Goal: Transaction & Acquisition: Purchase product/service

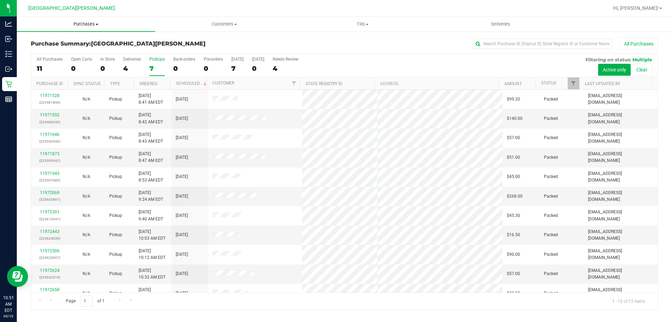
click at [82, 23] on span "Purchases" at bounding box center [86, 24] width 138 height 6
click at [61, 54] on li "Fulfillment" at bounding box center [86, 51] width 138 height 8
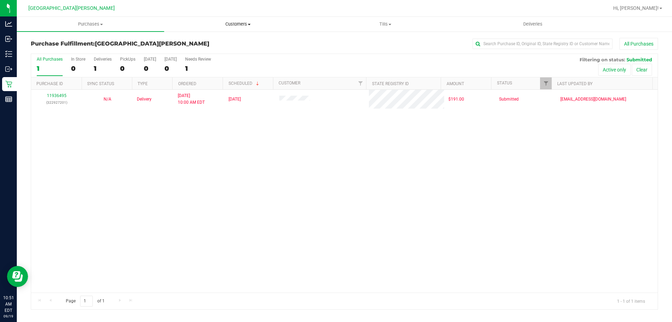
click at [228, 26] on span "Customers" at bounding box center [237, 24] width 147 height 6
click at [214, 42] on li "All customers" at bounding box center [237, 42] width 147 height 8
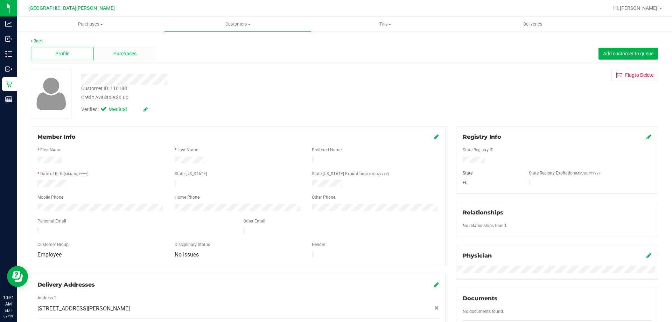
click at [128, 52] on span "Purchases" at bounding box center [124, 53] width 23 height 7
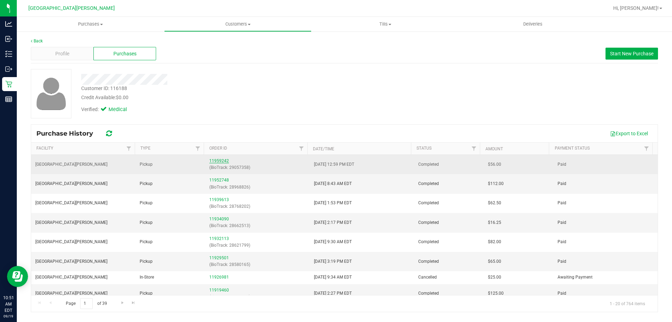
click at [223, 162] on link "11959242" at bounding box center [219, 160] width 20 height 5
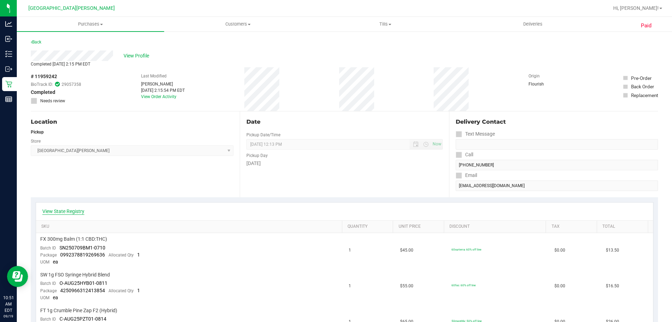
click at [71, 208] on link "View State Registry" at bounding box center [63, 210] width 42 height 7
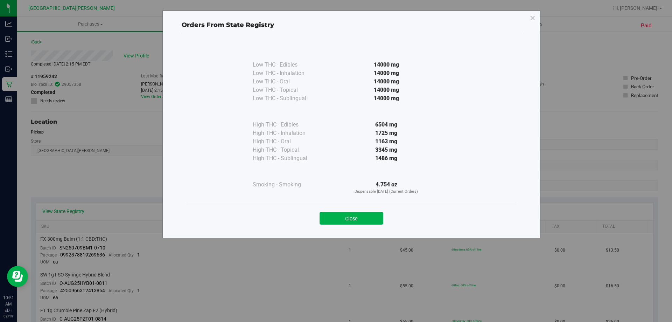
click at [382, 132] on div "1725 mg" at bounding box center [386, 133] width 127 height 8
drag, startPoint x: 489, startPoint y: 84, endPoint x: 522, endPoint y: 30, distance: 63.3
click at [510, 51] on div "Low THC - Edibles 14000 mg Low THC - Inhalation" at bounding box center [351, 122] width 329 height 159
click at [530, 16] on icon at bounding box center [532, 18] width 6 height 11
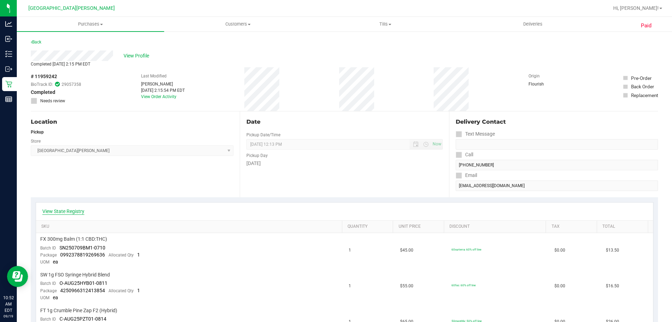
click at [74, 210] on link "View State Registry" at bounding box center [63, 210] width 42 height 7
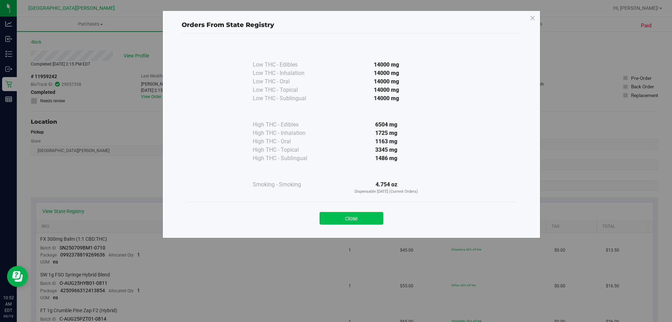
click at [356, 220] on button "Close" at bounding box center [351, 218] width 64 height 13
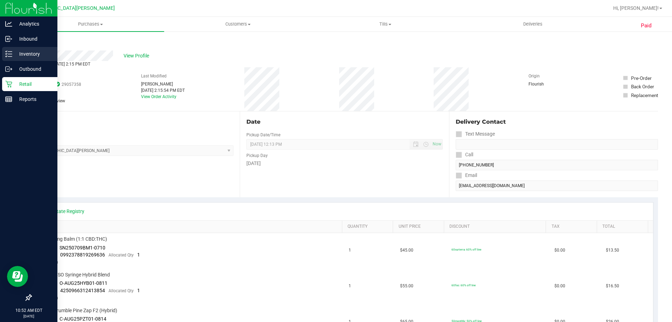
click at [33, 54] on p "Inventory" at bounding box center [33, 54] width 42 height 8
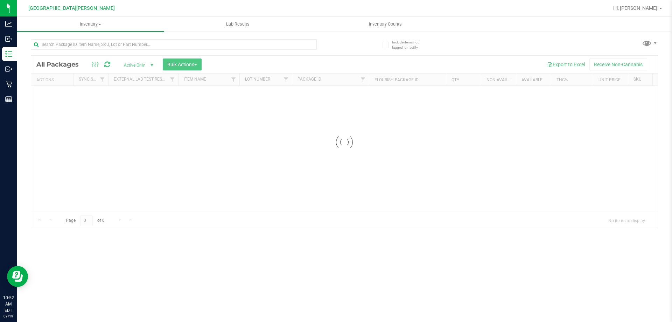
click at [91, 50] on div at bounding box center [174, 47] width 286 height 16
click at [91, 49] on input "text" at bounding box center [174, 44] width 286 height 10
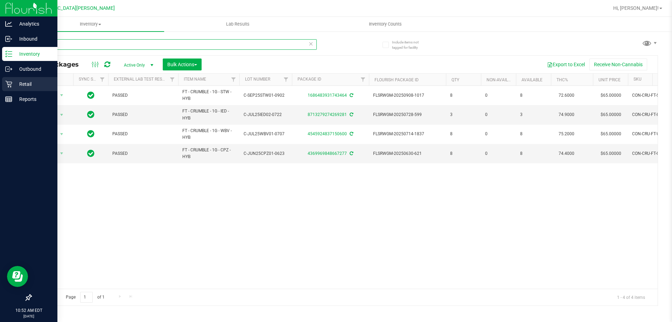
type input "crumble"
click at [16, 86] on p "Retail" at bounding box center [33, 84] width 42 height 8
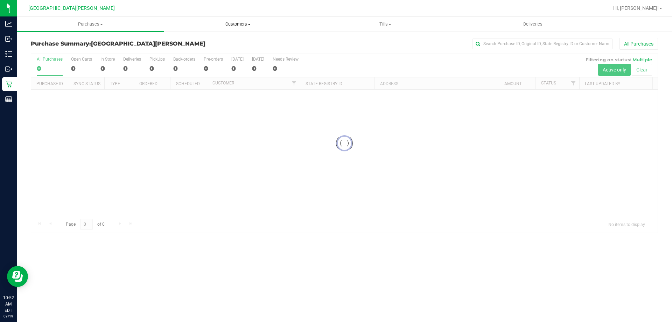
click at [242, 25] on span "Customers" at bounding box center [237, 24] width 147 height 6
click at [221, 44] on li "All customers" at bounding box center [237, 42] width 147 height 8
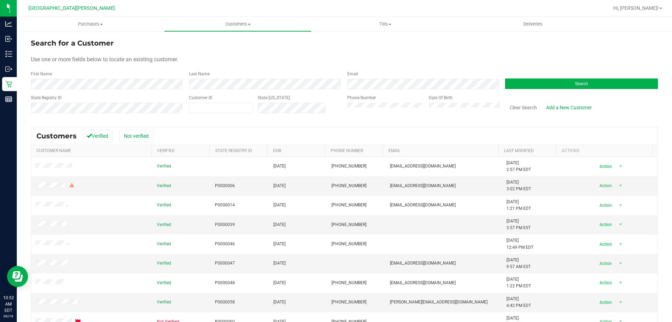
click at [120, 93] on form "Search for a Customer Use one or more fields below to locate an existing custom…" at bounding box center [344, 79] width 627 height 82
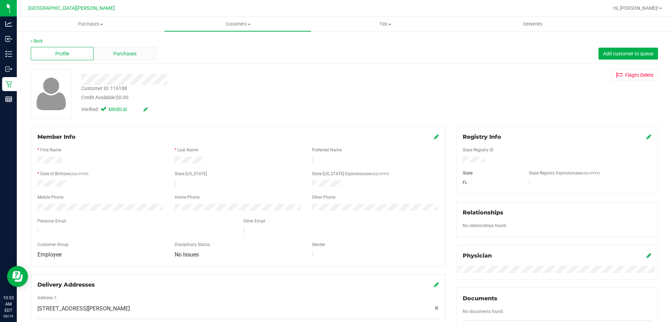
click at [151, 54] on div "Purchases" at bounding box center [124, 53] width 63 height 13
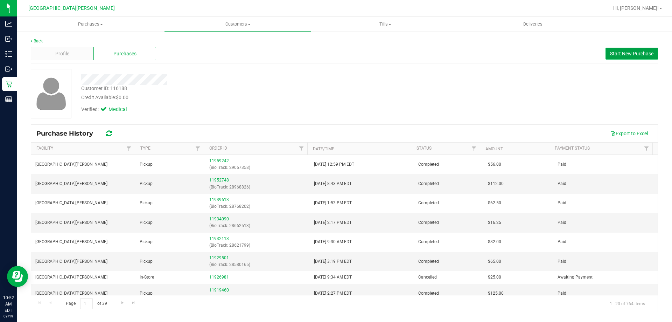
click at [635, 57] on button "Start New Purchase" at bounding box center [631, 54] width 52 height 12
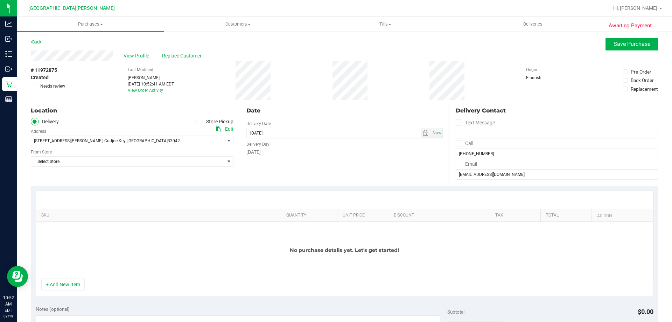
click at [200, 120] on span at bounding box center [199, 122] width 8 height 8
click at [0, 0] on input "Store Pickup" at bounding box center [0, 0] width 0 height 0
click at [164, 138] on span "Select Store" at bounding box center [127, 141] width 193 height 10
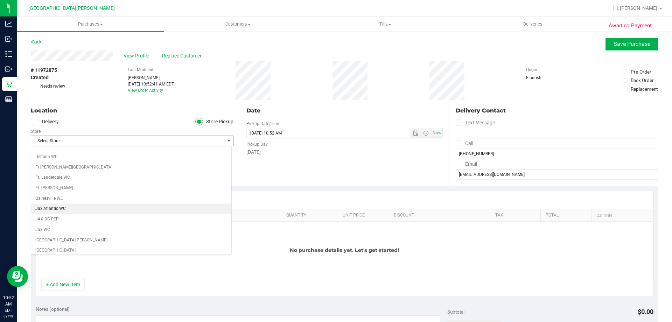
scroll to position [105, 0]
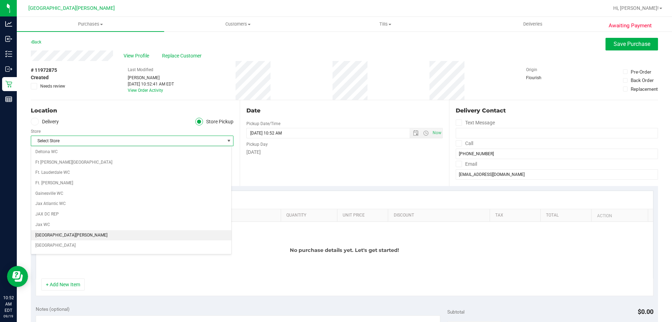
click at [75, 235] on li "[GEOGRAPHIC_DATA][PERSON_NAME]" at bounding box center [131, 235] width 200 height 10
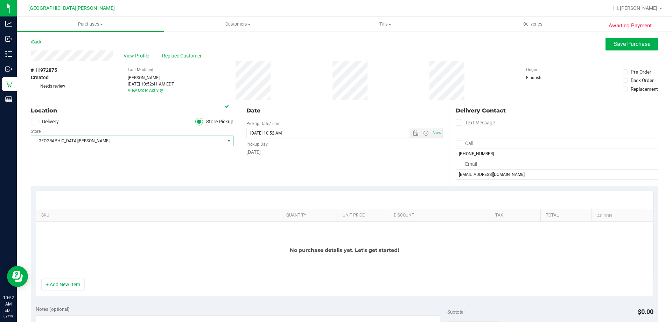
click at [79, 173] on div "Location Delivery Store Pickup Store [GEOGRAPHIC_DATA][PERSON_NAME] Select Stor…" at bounding box center [135, 143] width 209 height 86
click at [71, 282] on button "+ Add New Item" at bounding box center [62, 284] width 43 height 12
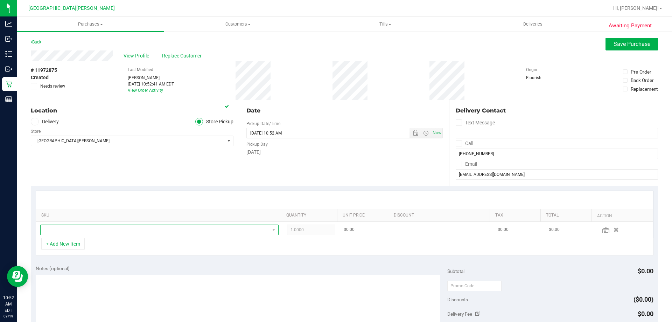
click at [99, 233] on span "NO DATA FOUND" at bounding box center [155, 230] width 229 height 10
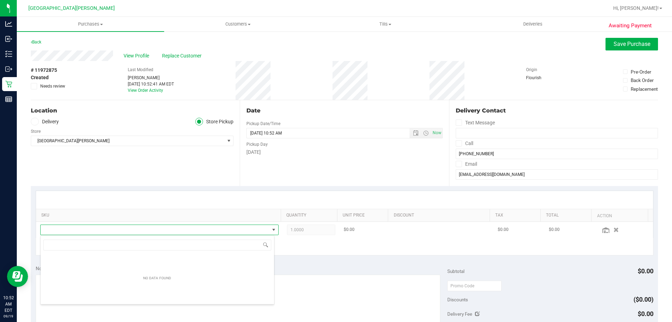
scroll to position [10, 232]
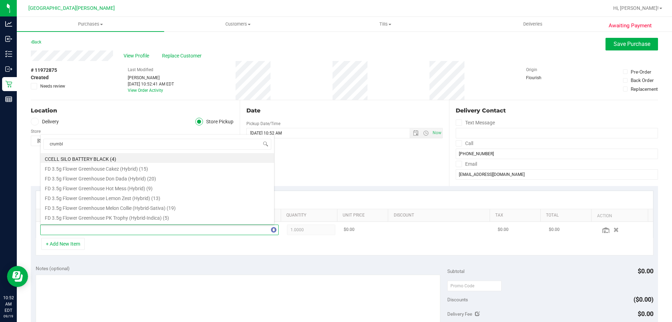
type input "crumble"
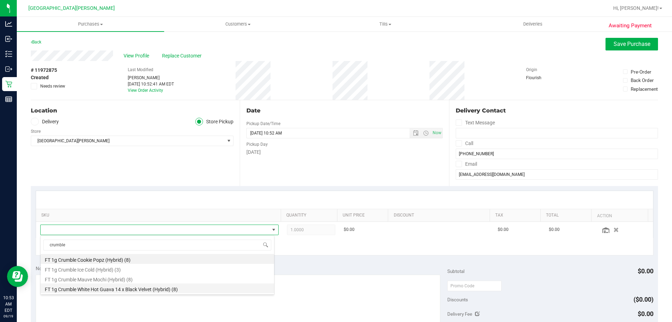
click at [92, 289] on li "FT 1g Crumble White Hot Guava 14 x Black Velvet (Hybrid) (8)" at bounding box center [157, 288] width 233 height 10
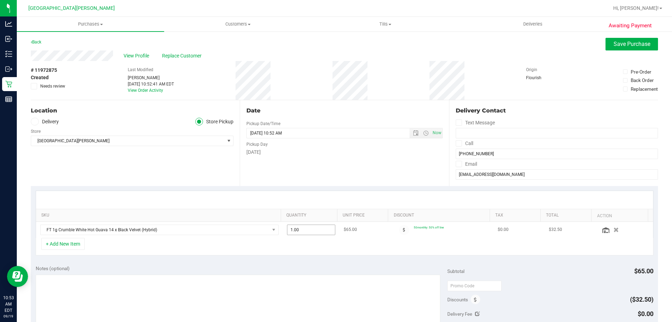
click at [304, 232] on span "1.00 1" at bounding box center [311, 229] width 49 height 10
click at [304, 232] on input "1" at bounding box center [311, 230] width 48 height 10
type input "2"
type input "2.00"
click at [306, 196] on div at bounding box center [344, 200] width 617 height 18
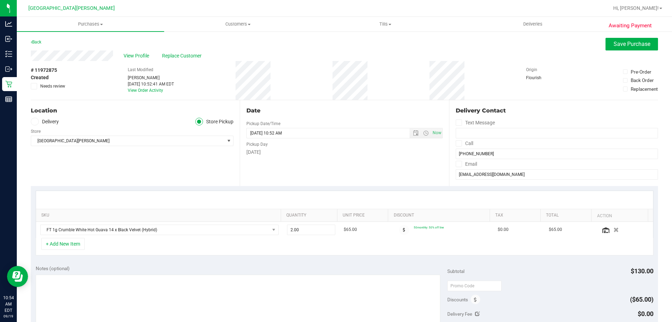
click at [306, 196] on div at bounding box center [344, 200] width 617 height 18
click at [283, 241] on div "+ Add New Item" at bounding box center [345, 246] width 618 height 17
click at [72, 242] on button "+ Add New Item" at bounding box center [62, 244] width 43 height 12
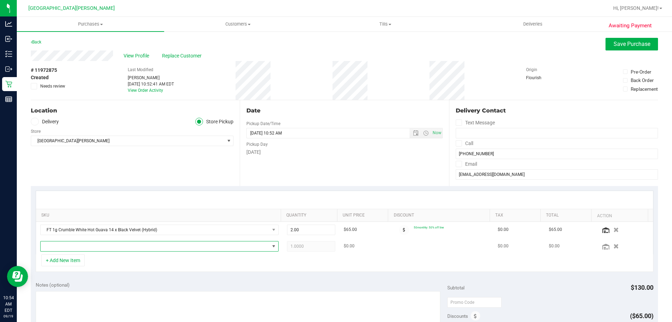
click at [88, 246] on span "NO DATA FOUND" at bounding box center [155, 246] width 229 height 10
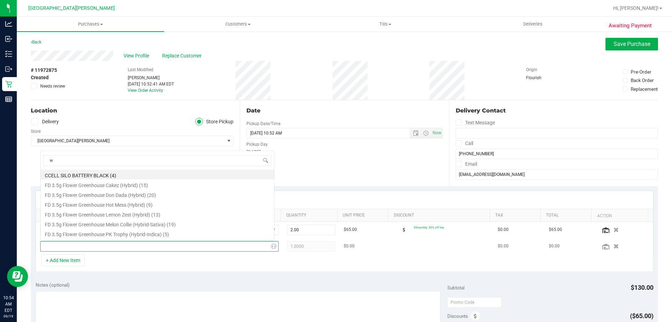
scroll to position [12, 0]
type input "wedding"
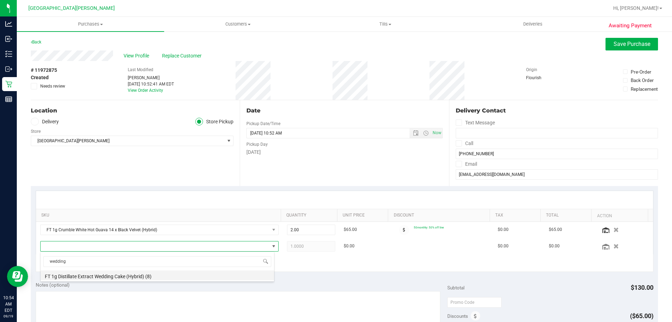
click at [106, 276] on li "FT 1g Distillate Extract Wedding Cake (Hybrid) (8)" at bounding box center [157, 275] width 233 height 10
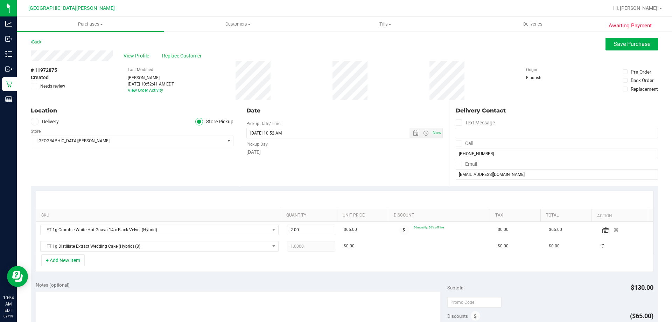
click at [151, 196] on div at bounding box center [344, 200] width 617 height 18
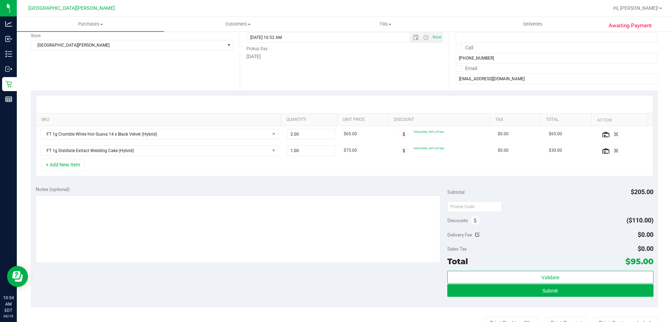
scroll to position [105, 0]
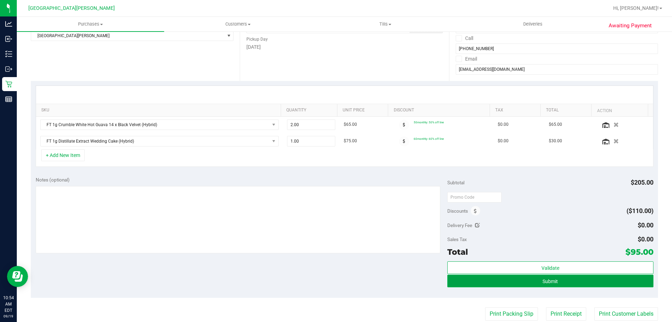
click at [473, 282] on button "Submit" at bounding box center [550, 280] width 206 height 13
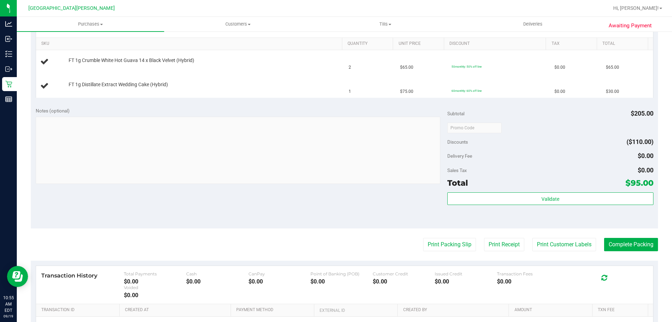
scroll to position [35, 0]
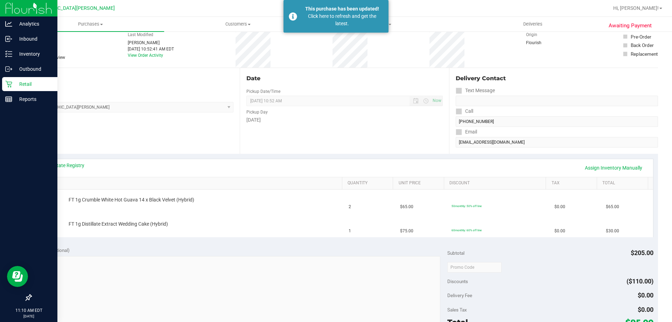
click at [14, 84] on p "Retail" at bounding box center [33, 84] width 42 height 8
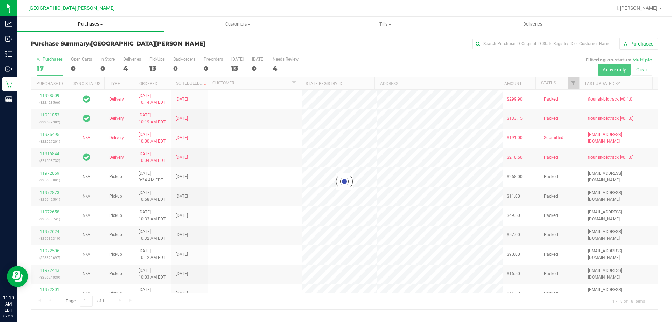
click at [94, 28] on uib-tab-heading "Purchases Summary of purchases Fulfillment All purchases" at bounding box center [90, 24] width 147 height 15
click at [67, 47] on li "Fulfillment" at bounding box center [90, 51] width 147 height 8
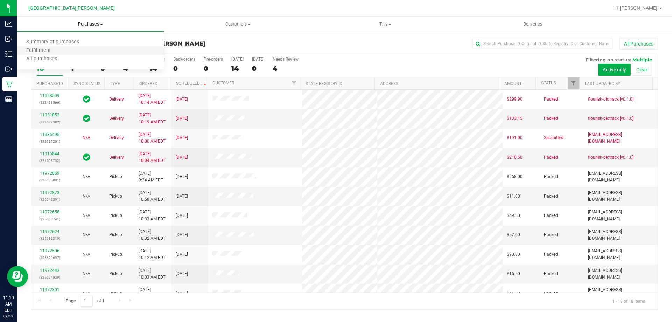
click at [88, 49] on li "Fulfillment" at bounding box center [90, 51] width 147 height 8
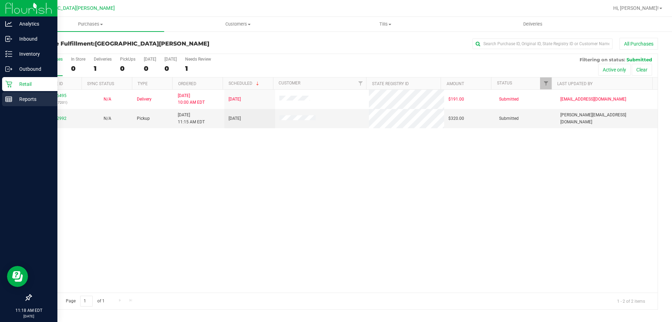
click at [9, 104] on div "Reports" at bounding box center [29, 99] width 55 height 14
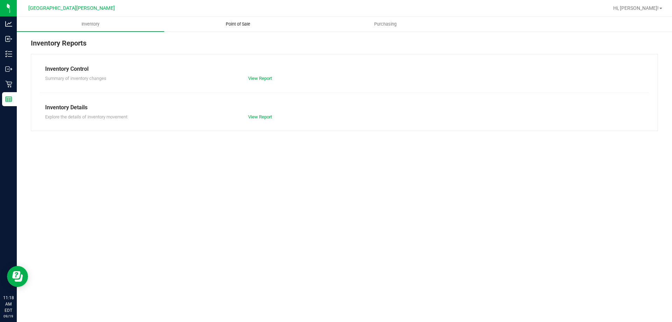
click at [233, 28] on uib-tab-heading "Point of Sale" at bounding box center [237, 24] width 147 height 14
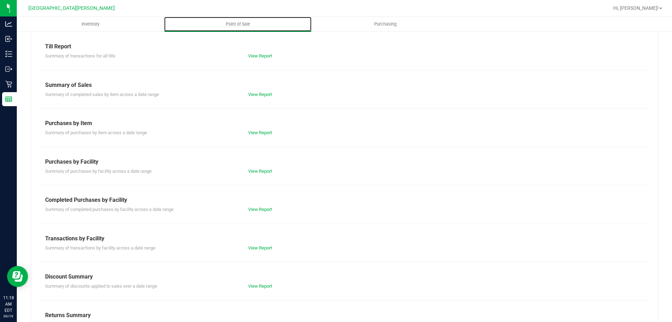
scroll to position [46, 0]
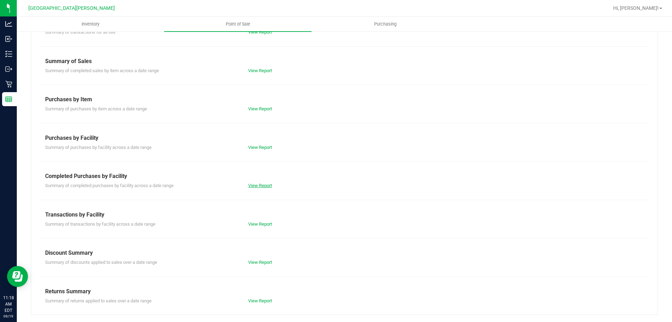
click at [256, 184] on link "View Report" at bounding box center [260, 185] width 24 height 5
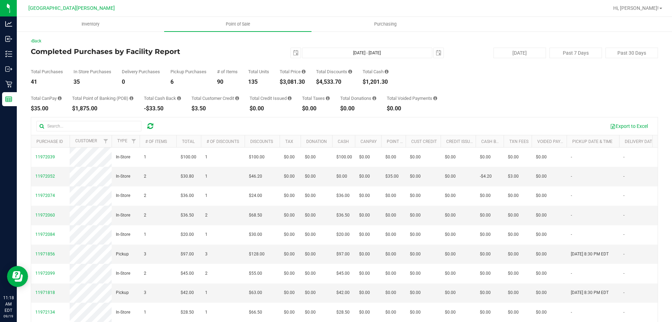
click at [36, 82] on div "41" at bounding box center [47, 82] width 32 height 6
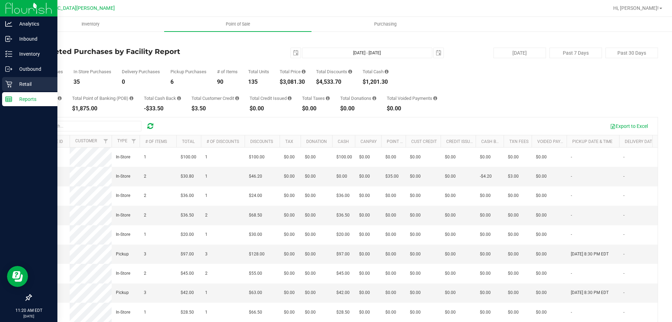
click at [16, 85] on p "Retail" at bounding box center [33, 84] width 42 height 8
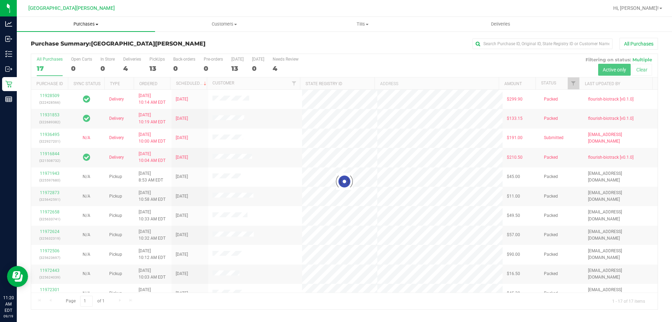
click at [89, 21] on span "Purchases" at bounding box center [86, 24] width 138 height 6
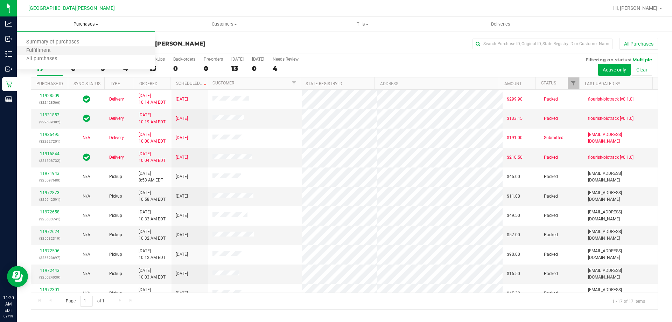
click at [60, 51] on li "Fulfillment" at bounding box center [86, 51] width 138 height 8
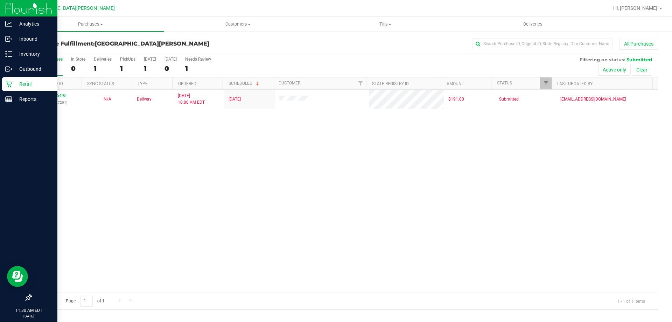
click at [3, 87] on div "Retail" at bounding box center [29, 84] width 55 height 14
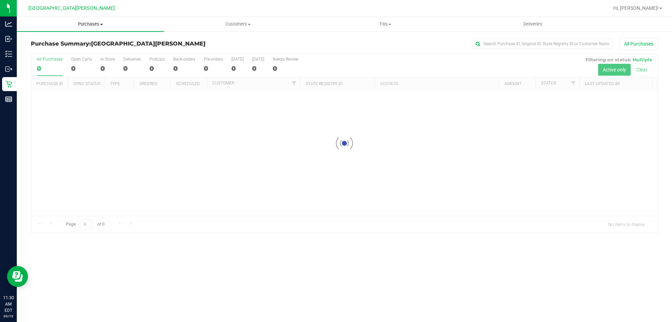
click at [96, 24] on span "Purchases" at bounding box center [90, 24] width 147 height 6
click at [63, 54] on li "Fulfillment" at bounding box center [90, 51] width 147 height 8
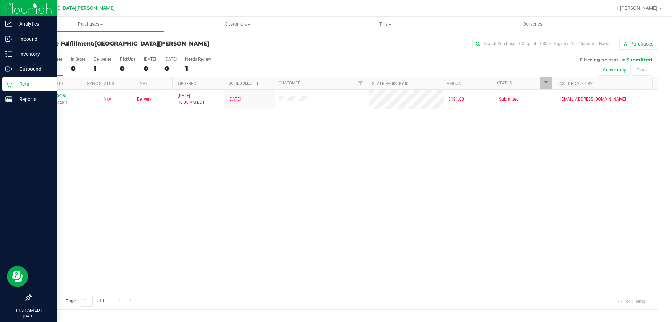
click at [21, 86] on p "Retail" at bounding box center [33, 84] width 42 height 8
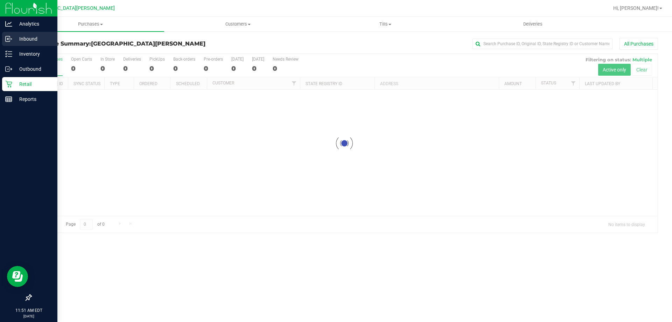
click at [41, 42] on p "Inbound" at bounding box center [33, 39] width 42 height 8
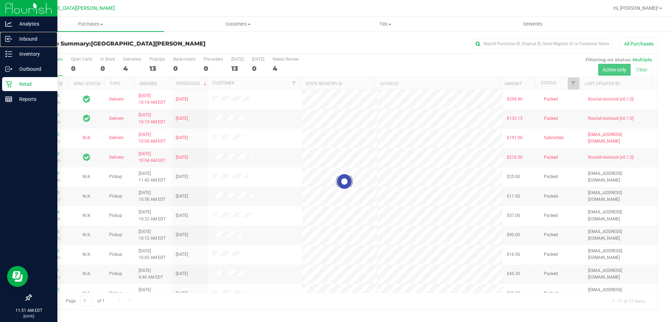
click at [41, 42] on p "Inbound" at bounding box center [33, 39] width 42 height 8
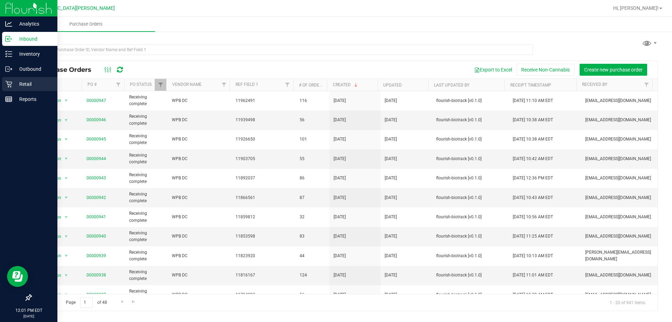
click at [5, 84] on icon at bounding box center [8, 83] width 7 height 7
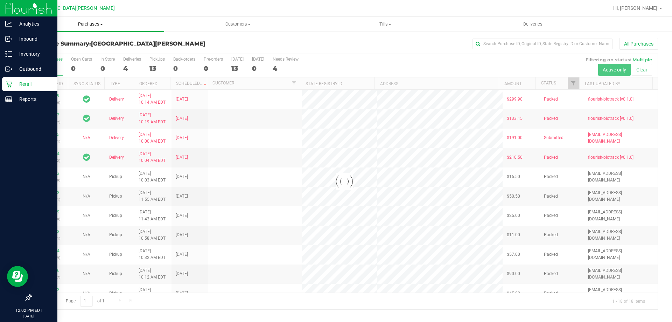
click at [87, 22] on span "Purchases" at bounding box center [90, 24] width 147 height 6
click at [42, 51] on span "Fulfillment" at bounding box center [38, 51] width 43 height 6
